Goal: Find specific page/section: Find specific page/section

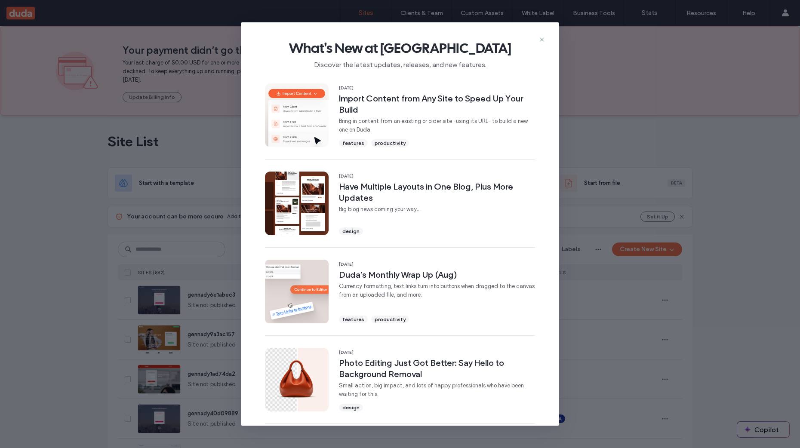
scroll to position [6, 0]
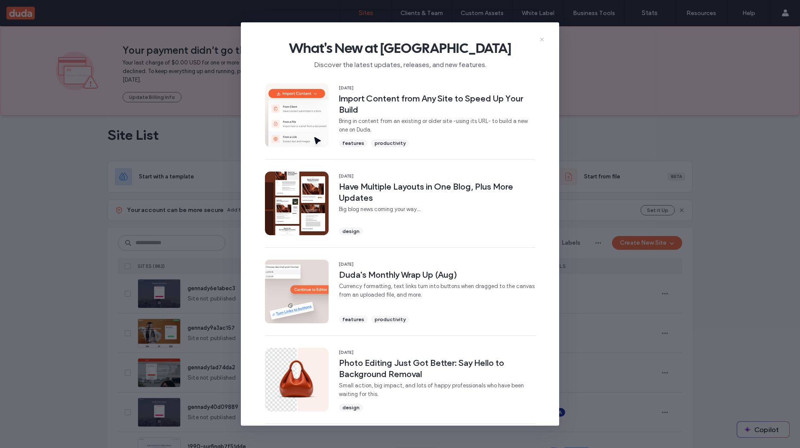
click at [541, 39] on icon at bounding box center [542, 39] width 7 height 7
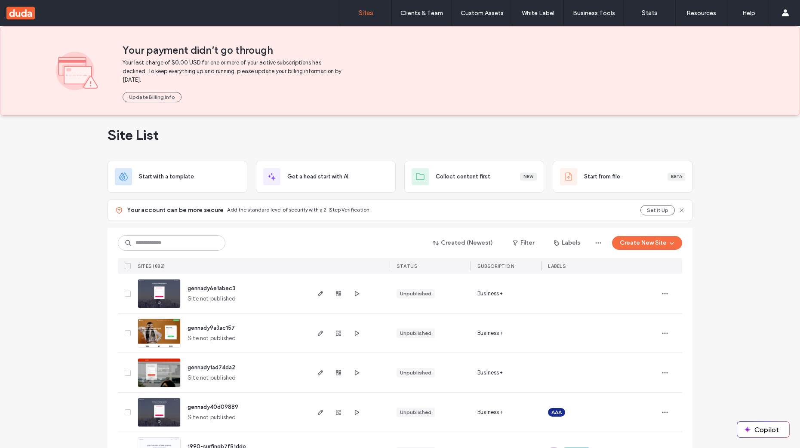
click at [164, 297] on img at bounding box center [159, 309] width 42 height 59
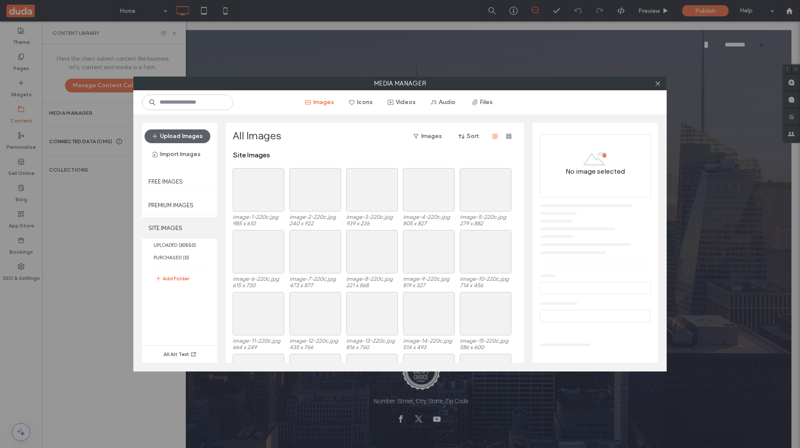
click at [190, 229] on label "SITE IMAGES" at bounding box center [179, 228] width 75 height 22
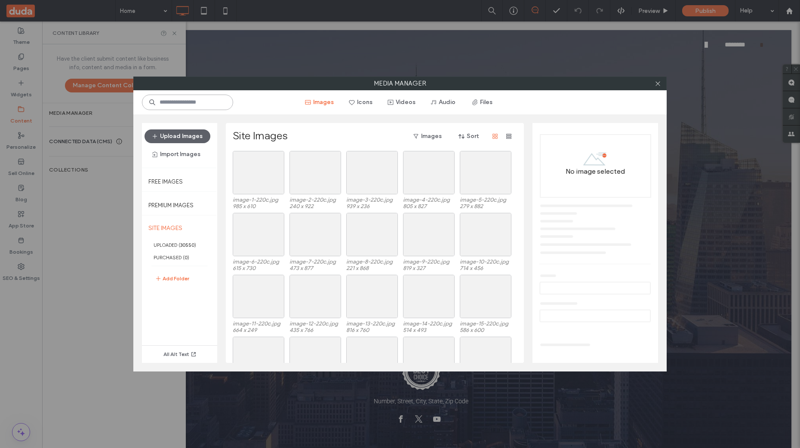
click at [205, 101] on input at bounding box center [187, 102] width 91 height 15
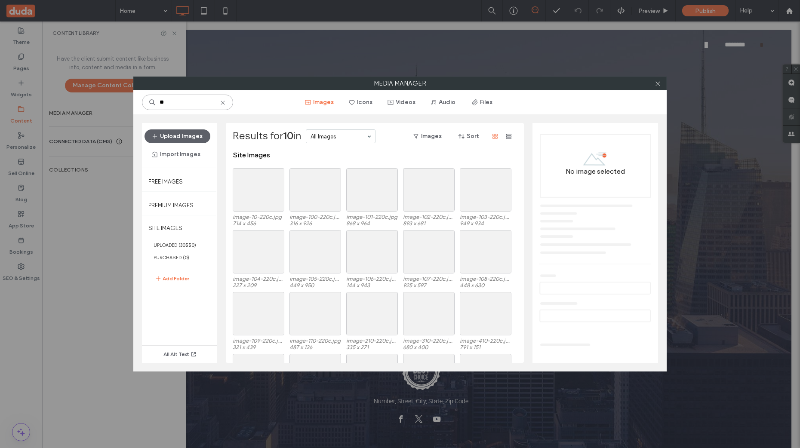
type input "**"
